Goal: Transaction & Acquisition: Purchase product/service

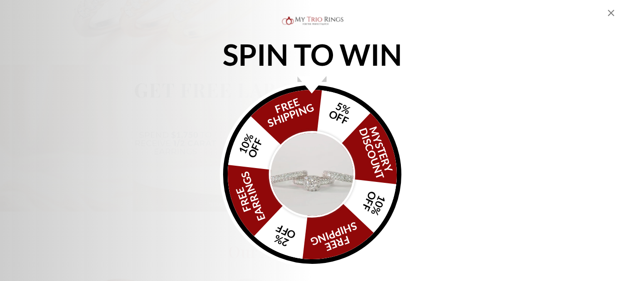
scroll to position [726, 0]
click at [573, 73] on div "SPIN TO WIN FREE SHIPPING 5% OFF Mystery Discount 10% OFF FREE SHIPPING 2% OFF …" at bounding box center [312, 140] width 624 height 252
click at [287, 197] on img "Alia popup" at bounding box center [312, 174] width 87 height 87
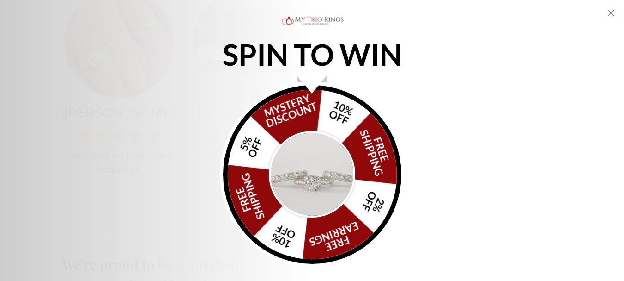
click at [614, 12] on icon "Close popup" at bounding box center [611, 12] width 11 height 11
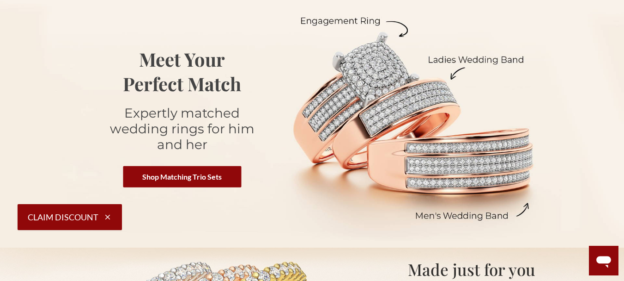
scroll to position [93, 0]
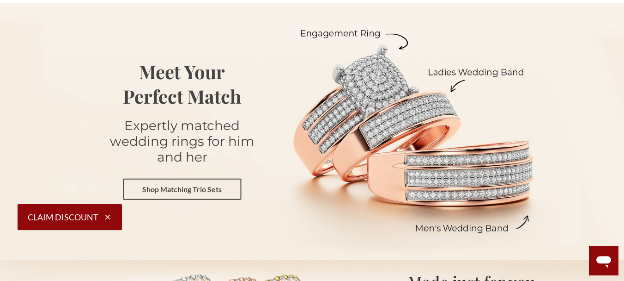
click at [207, 184] on link "Shop Matching Trio Sets" at bounding box center [182, 188] width 118 height 21
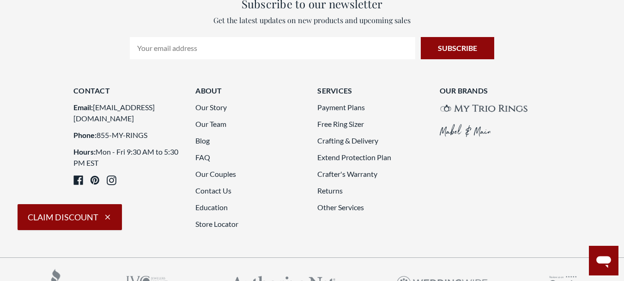
scroll to position [2236, 0]
